Goal: Check status: Check status

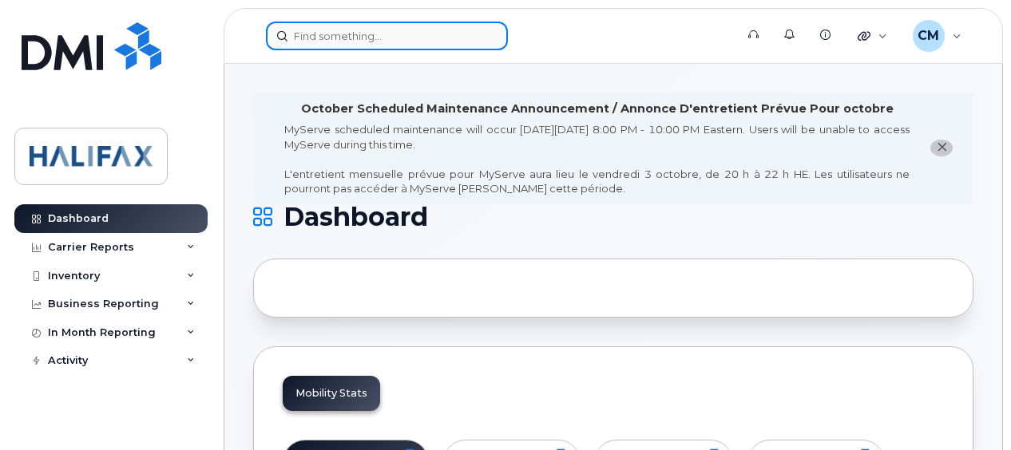
click at [390, 35] on input at bounding box center [387, 36] width 242 height 29
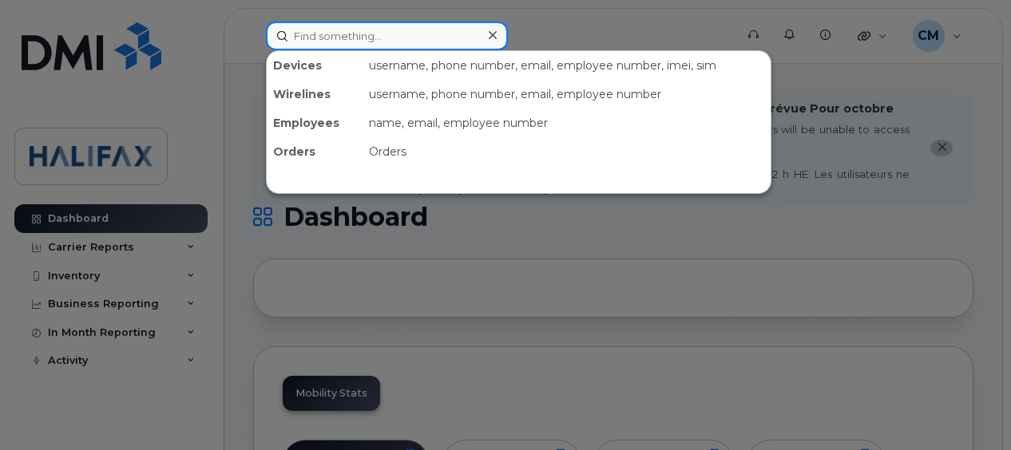
paste input "[URL][DOMAIN_NAME][DOMAIN_NAME] Halifax ServiceNow"
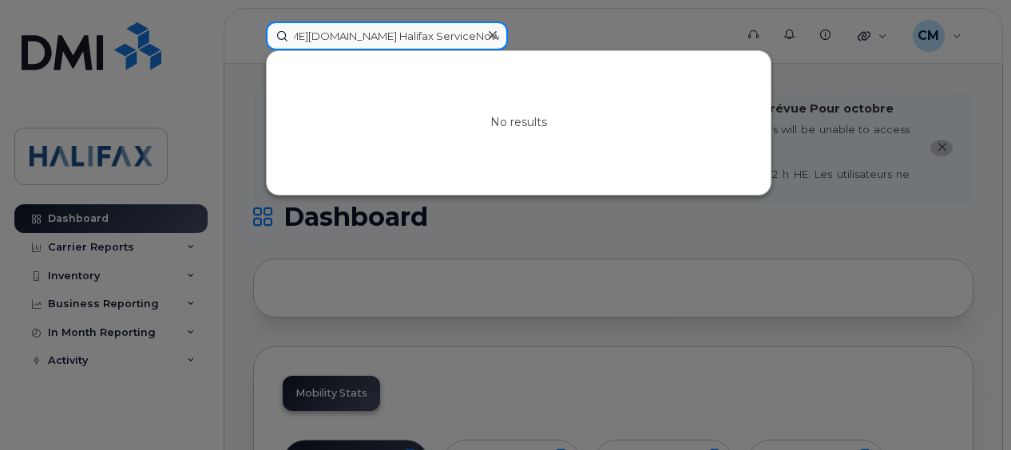
type input "[URL][DOMAIN_NAME][DOMAIN_NAME] Halifax ServiceNow"
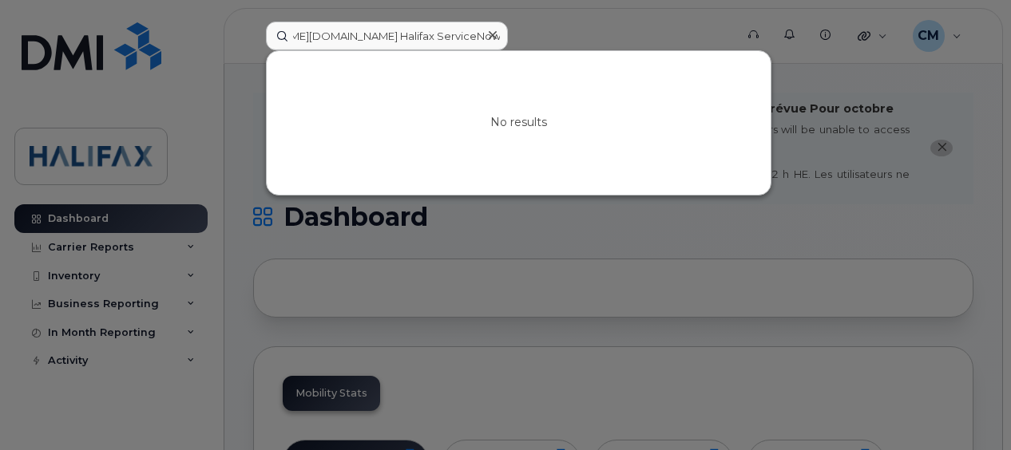
click at [490, 30] on icon at bounding box center [493, 35] width 8 height 13
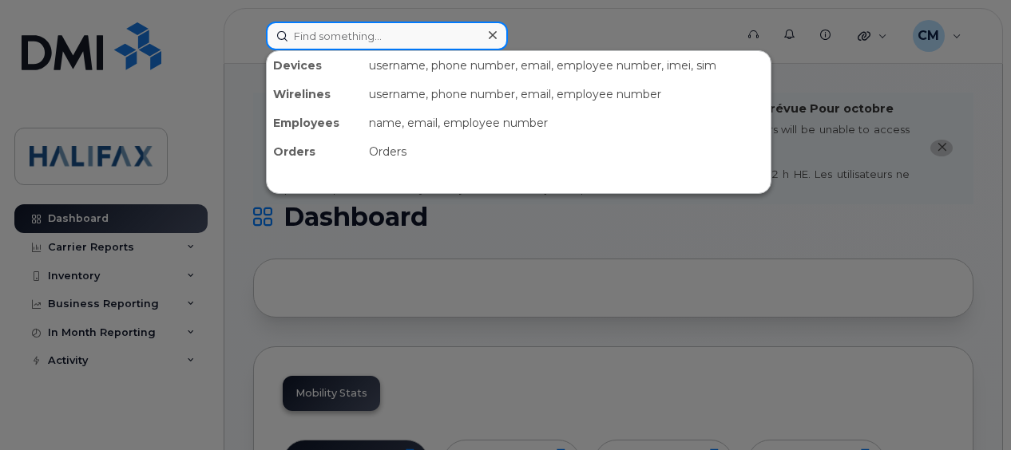
click at [382, 37] on input at bounding box center [387, 36] width 242 height 29
paste input "9022331939"
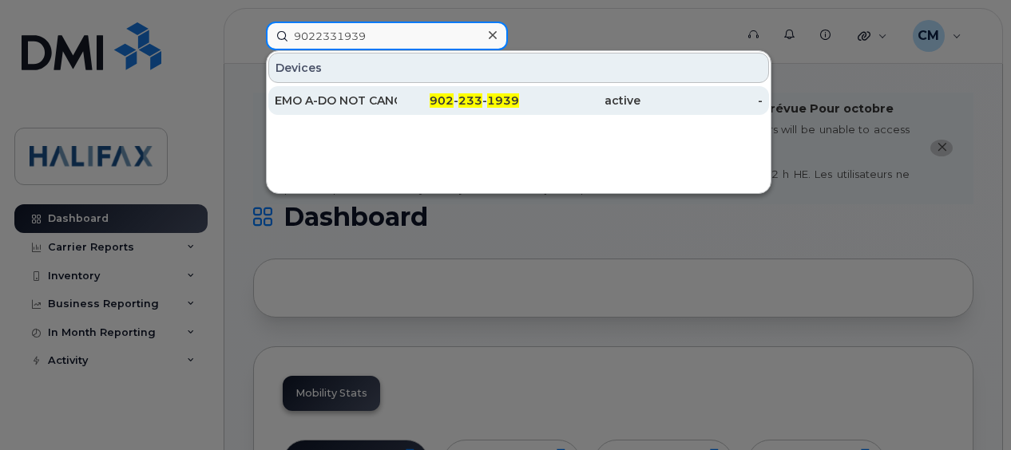
type input "9022331939"
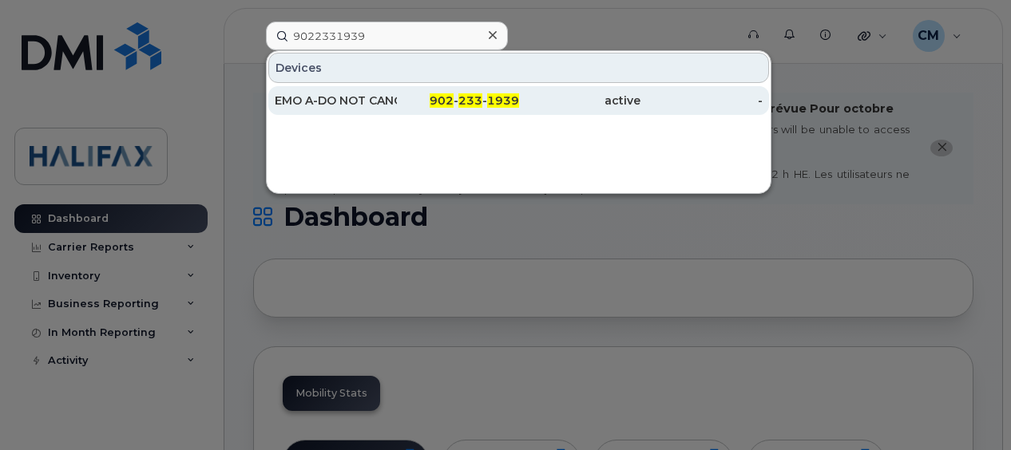
click at [331, 100] on div "EMO A-DO NOT CANCEL" at bounding box center [336, 101] width 122 height 16
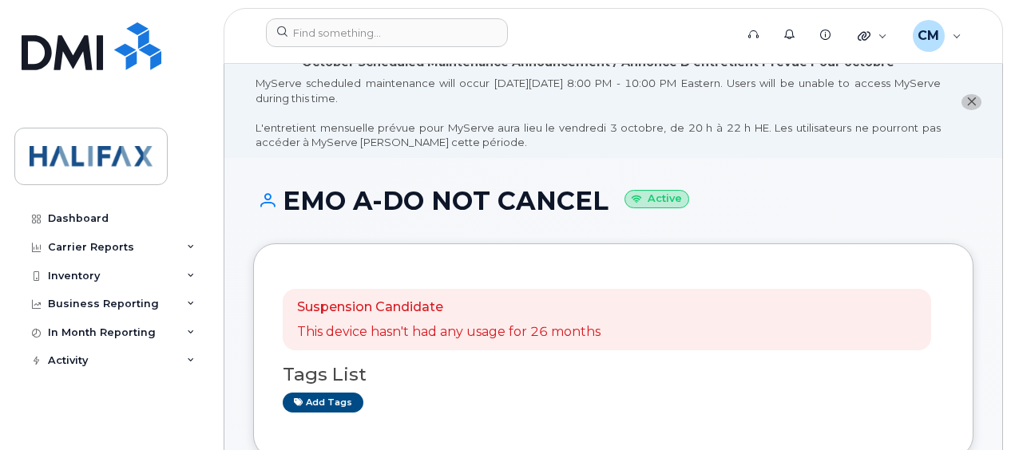
scroll to position [20, 0]
